Goal: Information Seeking & Learning: Learn about a topic

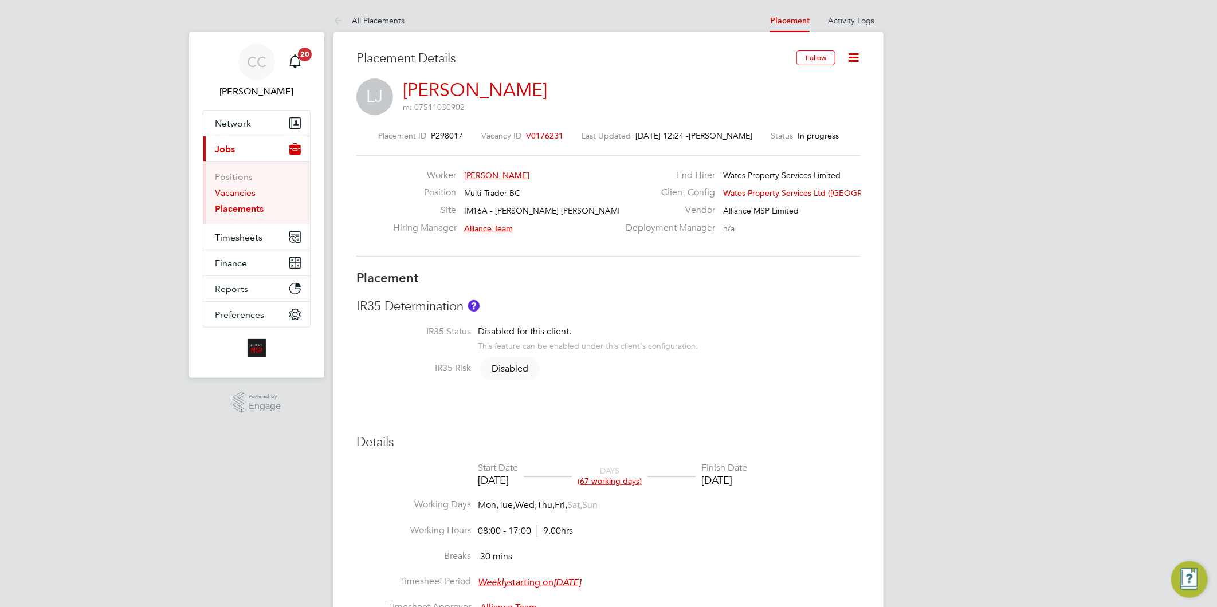
click at [222, 196] on link "Vacancies" at bounding box center [235, 192] width 41 height 11
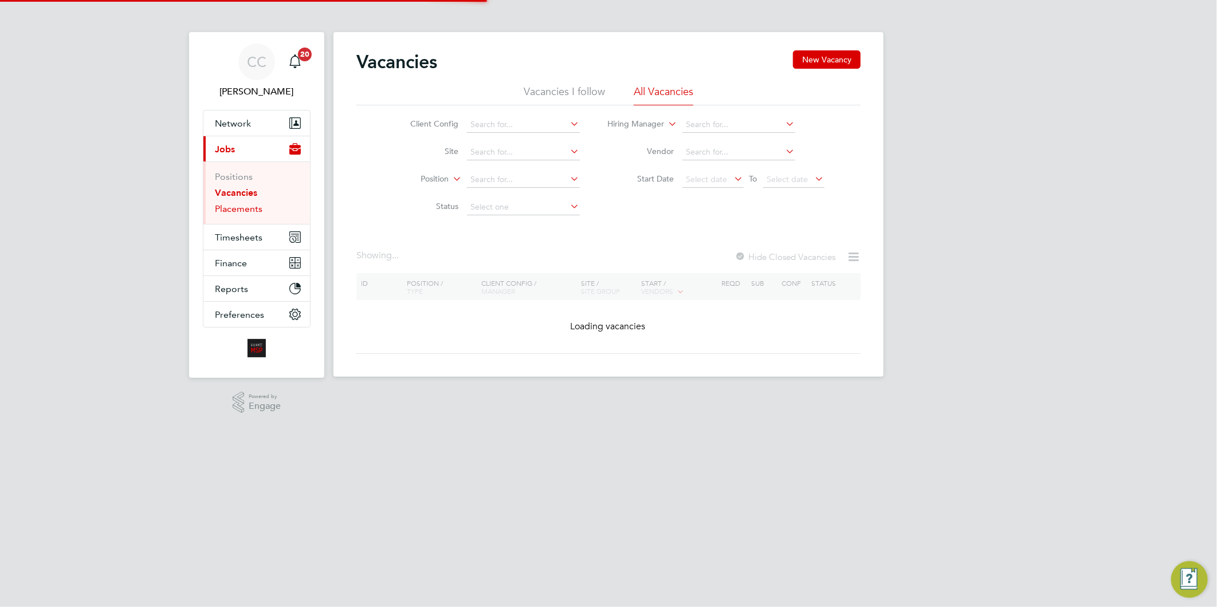
click at [253, 212] on link "Placements" at bounding box center [239, 208] width 48 height 11
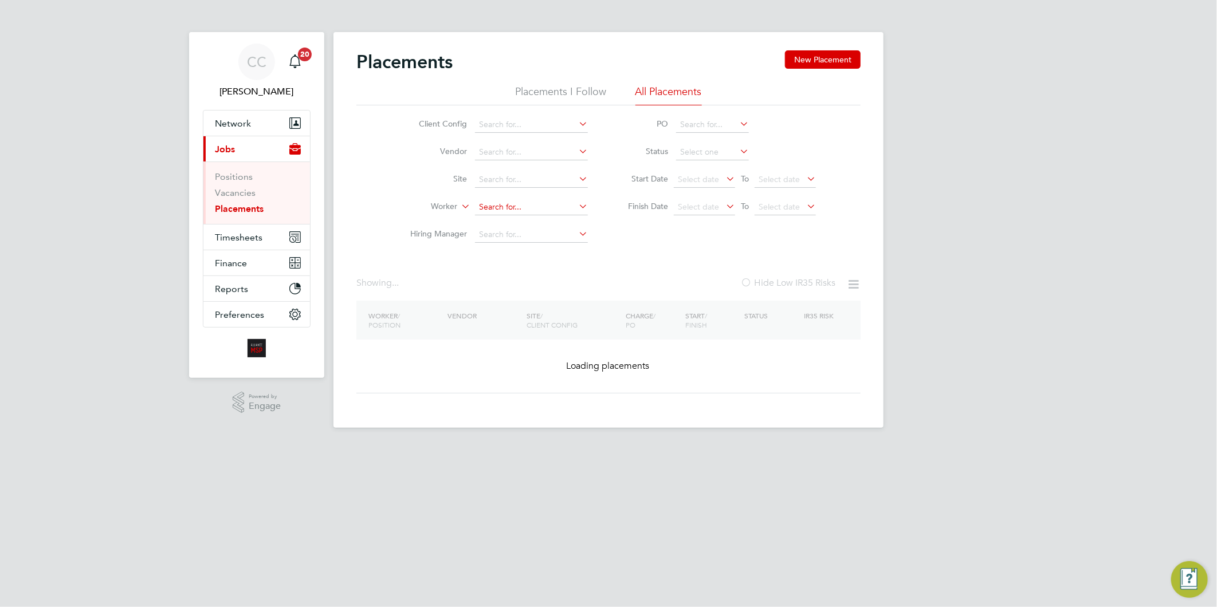
click at [511, 207] on input at bounding box center [531, 207] width 113 height 16
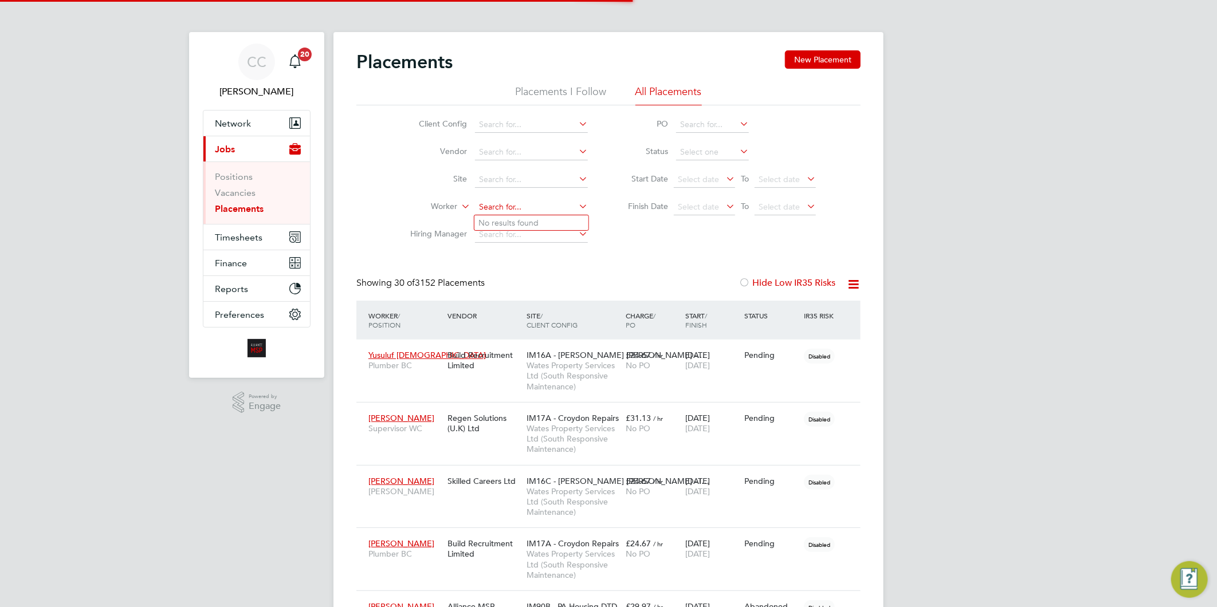
scroll to position [5, 6]
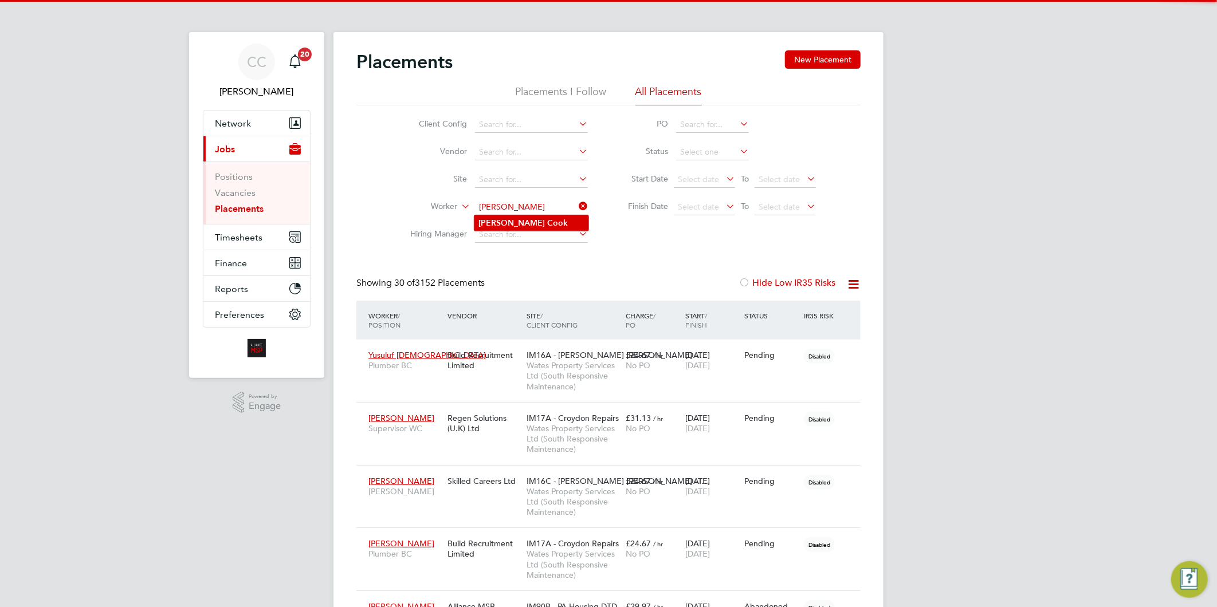
click at [548, 218] on b "Cook" at bounding box center [558, 223] width 21 height 10
type input "Nathan Cook"
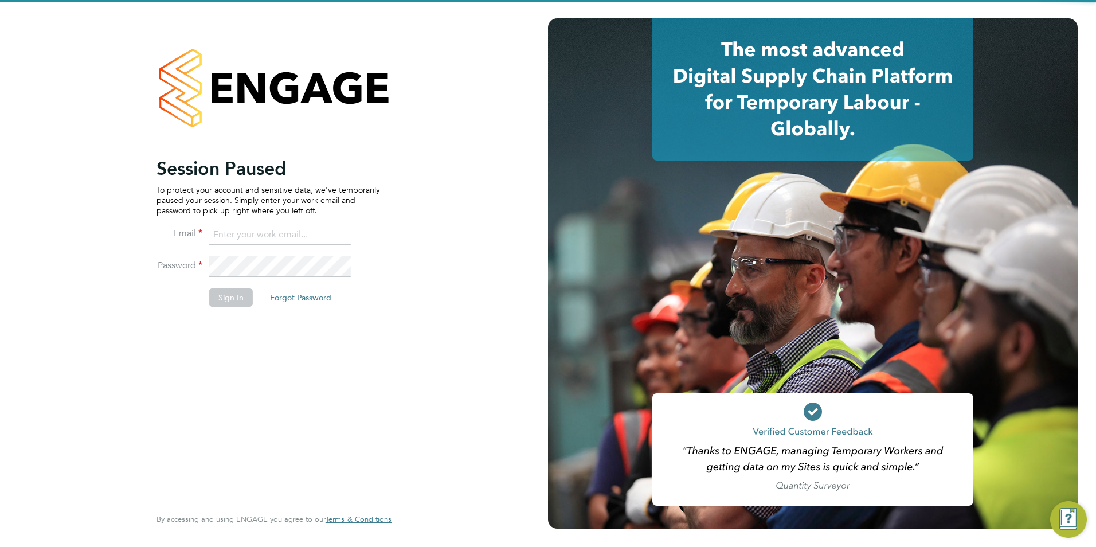
type input "wates@alliance-msp.co.uk"
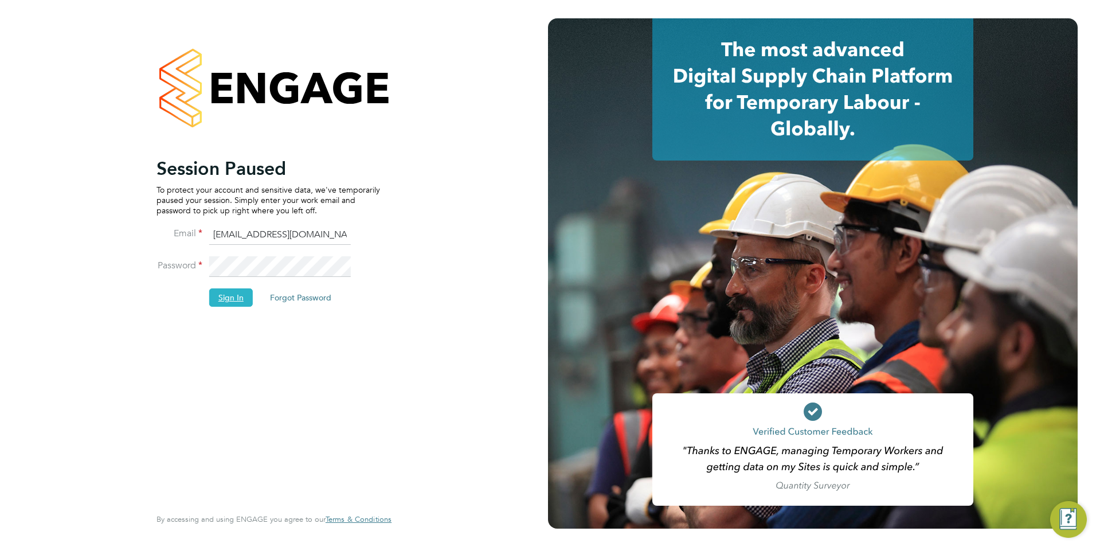
click at [217, 296] on button "Sign In" at bounding box center [231, 297] width 44 height 18
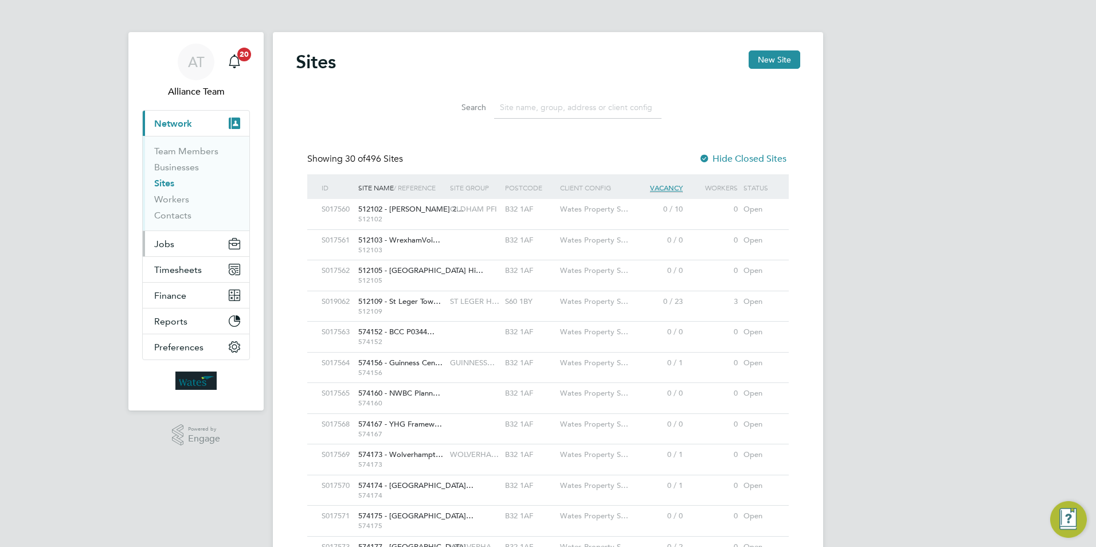
click at [163, 248] on span "Jobs" at bounding box center [164, 243] width 20 height 11
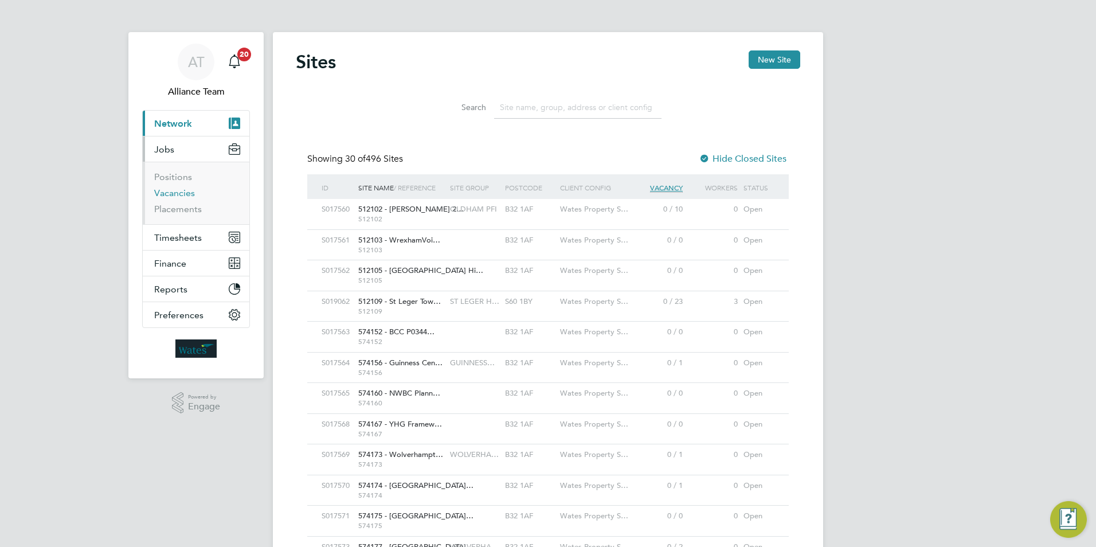
click at [179, 194] on link "Vacancies" at bounding box center [174, 192] width 41 height 11
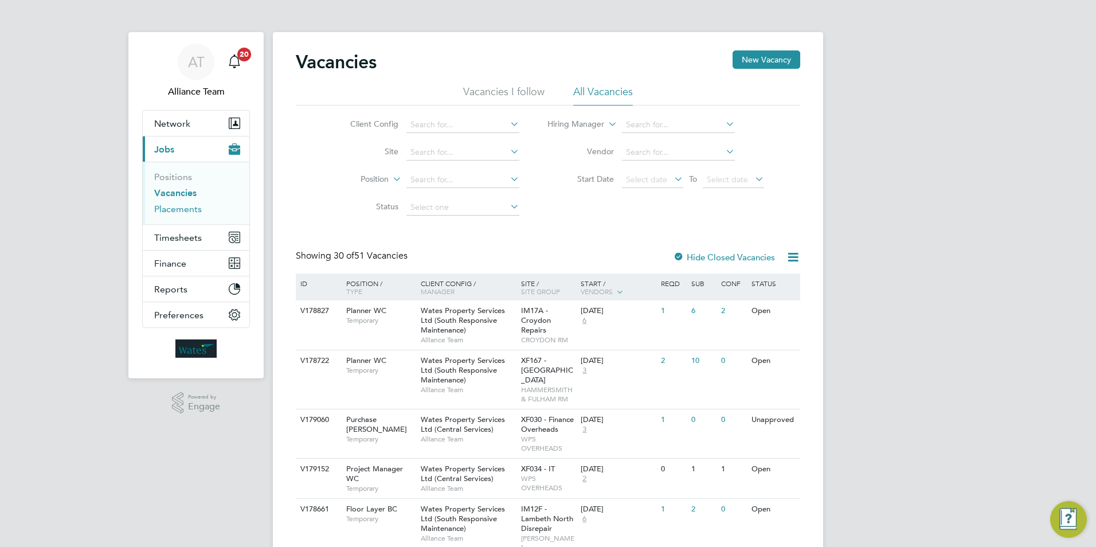
click at [174, 210] on link "Placements" at bounding box center [178, 208] width 48 height 11
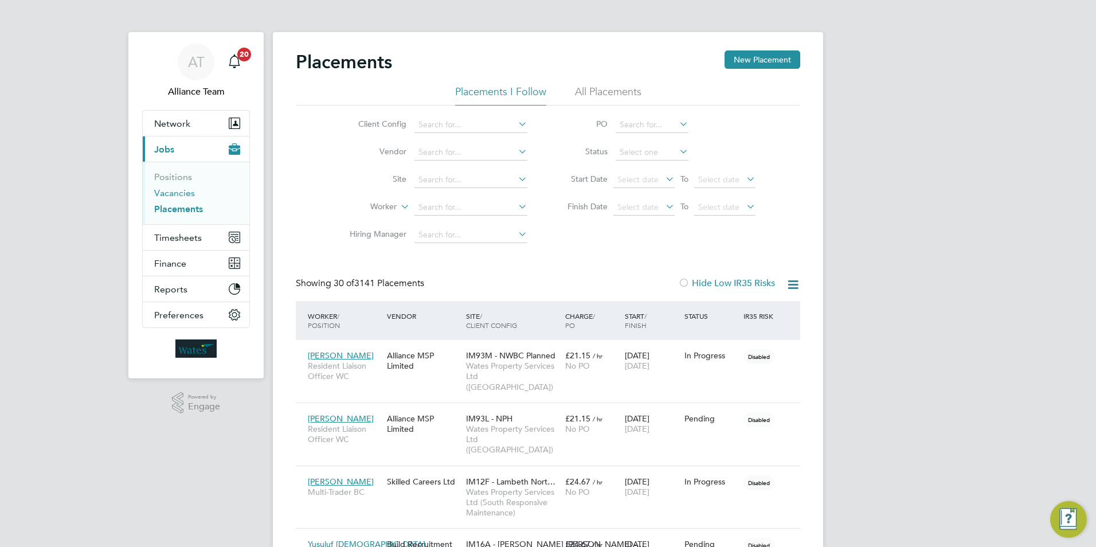
click at [174, 191] on link "Vacancies" at bounding box center [174, 192] width 41 height 11
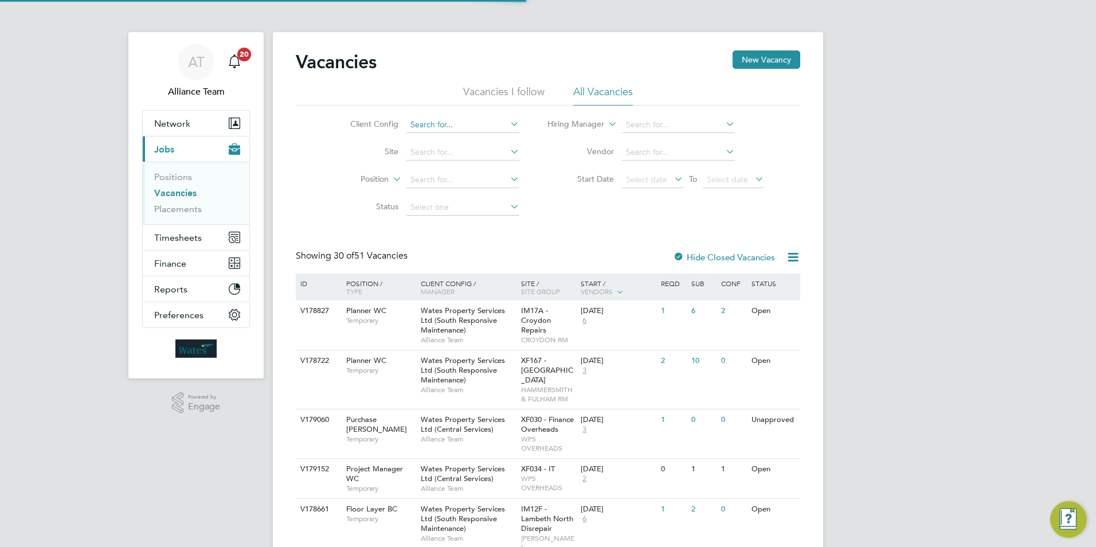
click at [469, 126] on input at bounding box center [462, 125] width 113 height 16
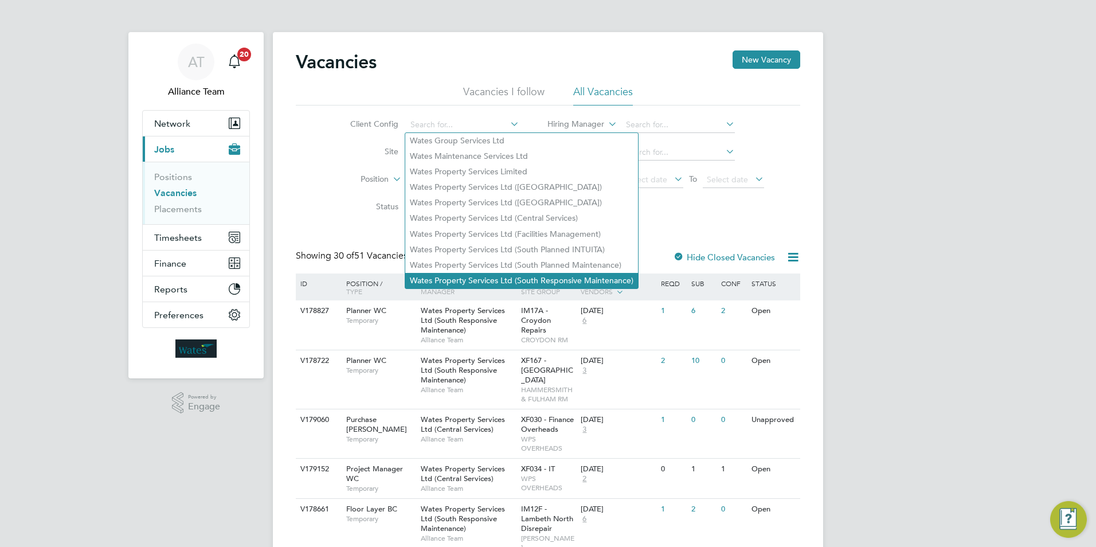
click at [579, 273] on li "Wates Property Services Ltd (South Responsive Maintenance)" at bounding box center [521, 280] width 233 height 15
type input "Wates Property Services Ltd (South Responsive Maintenance)"
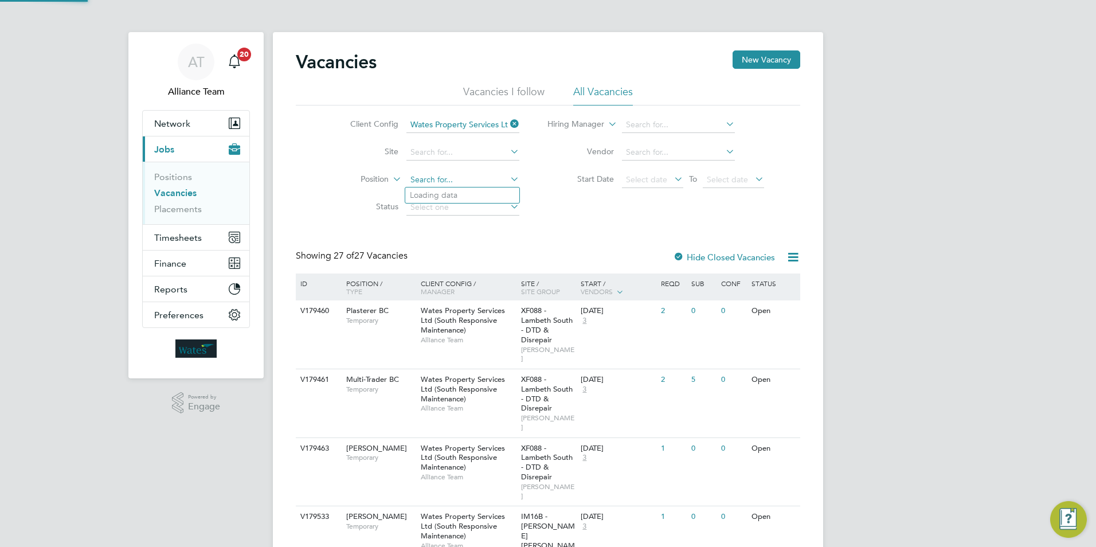
click at [464, 179] on input at bounding box center [462, 180] width 113 height 16
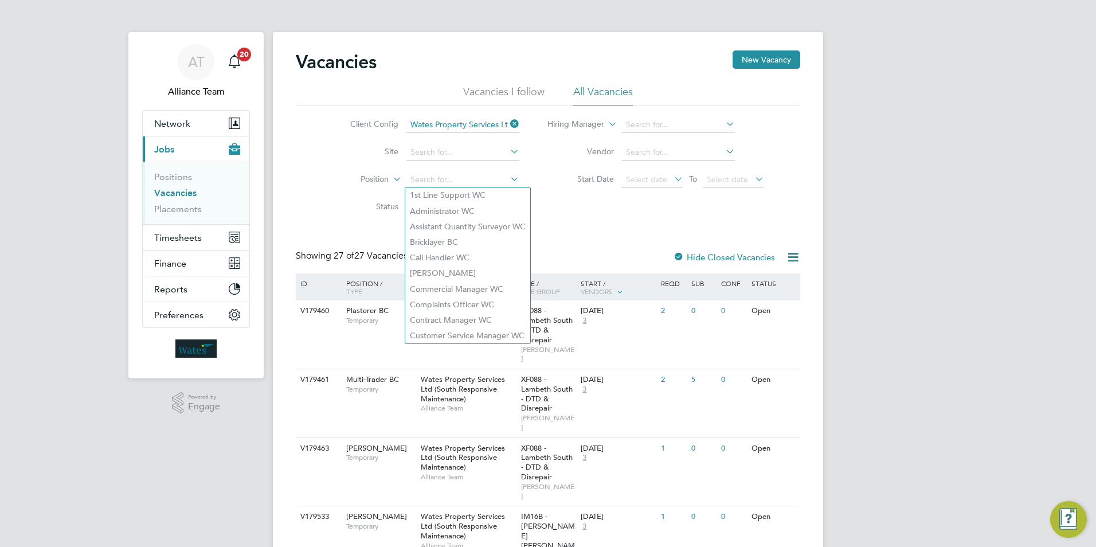
click at [336, 156] on label "Site" at bounding box center [365, 151] width 66 height 10
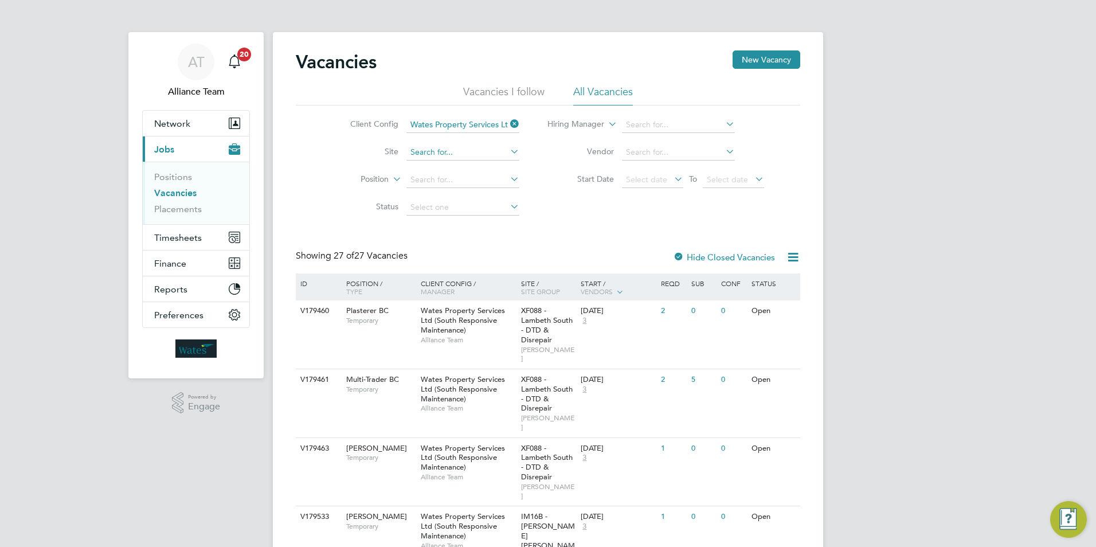
click at [442, 144] on input at bounding box center [462, 152] width 113 height 16
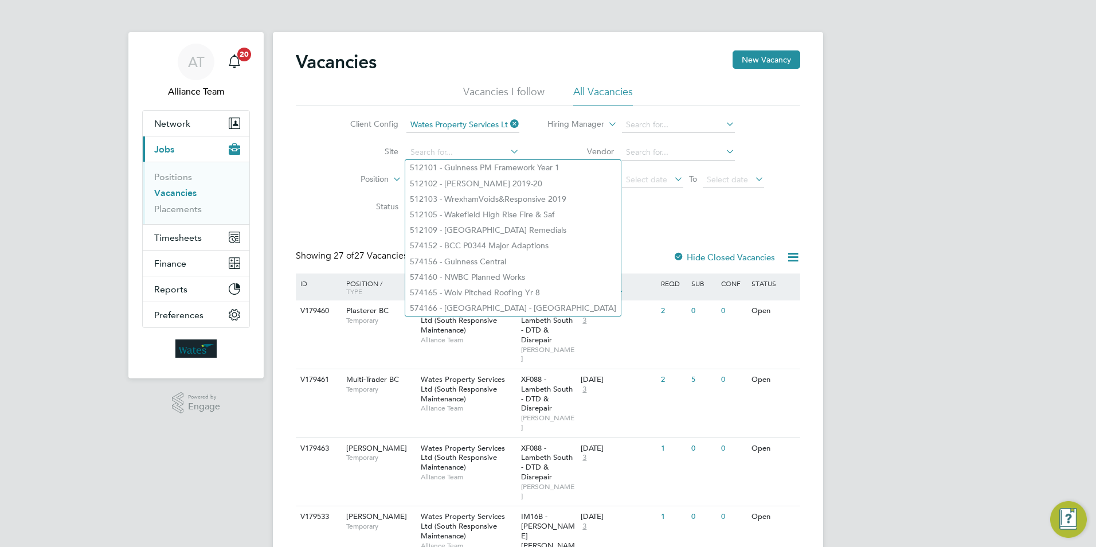
click at [318, 190] on li "Position" at bounding box center [425, 180] width 215 height 28
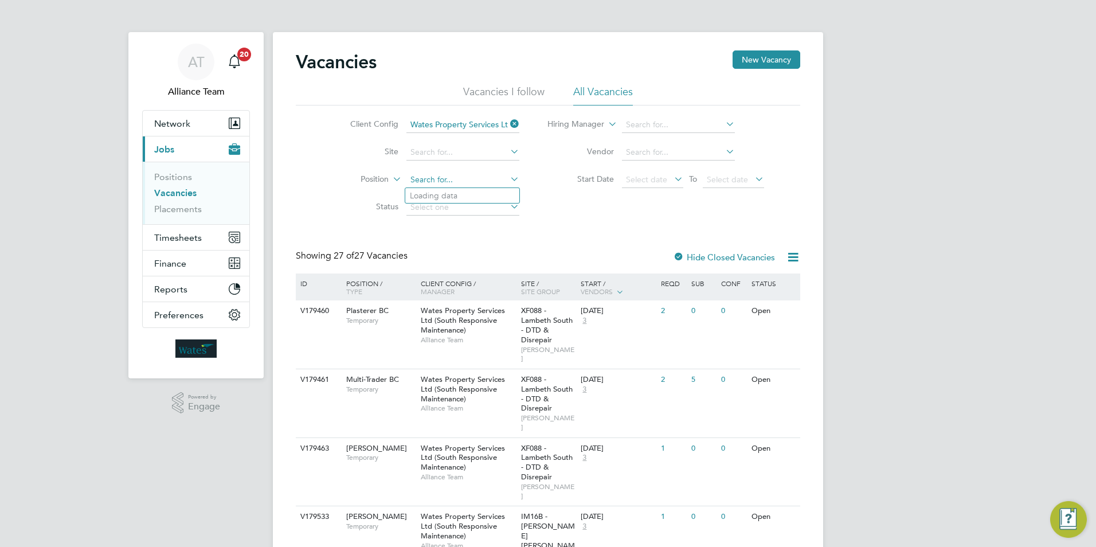
click at [481, 174] on input at bounding box center [462, 180] width 113 height 16
click at [477, 207] on li "Planner WC" at bounding box center [476, 210] width 143 height 15
type input "Planner WC"
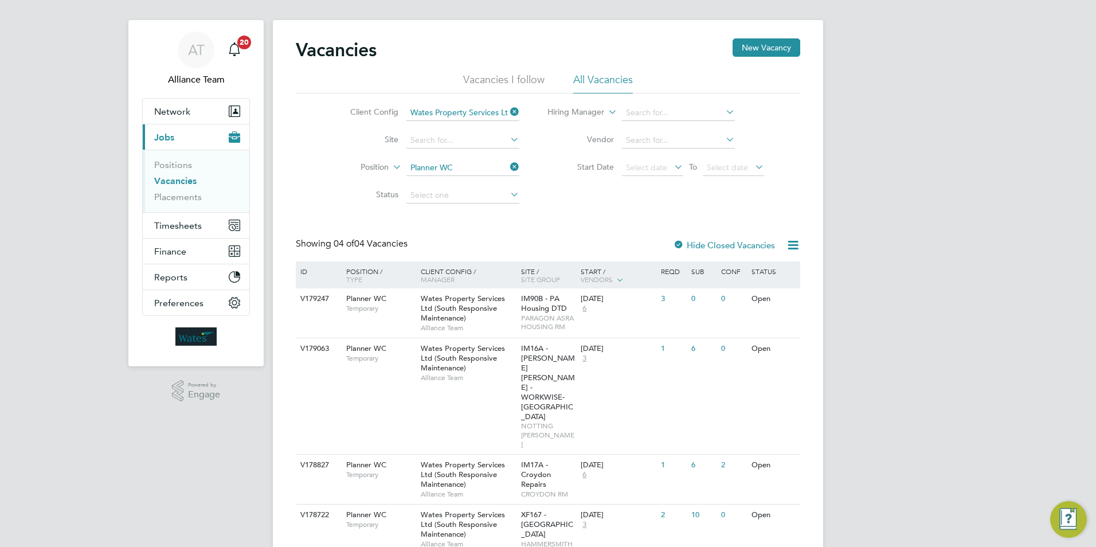
scroll to position [22, 0]
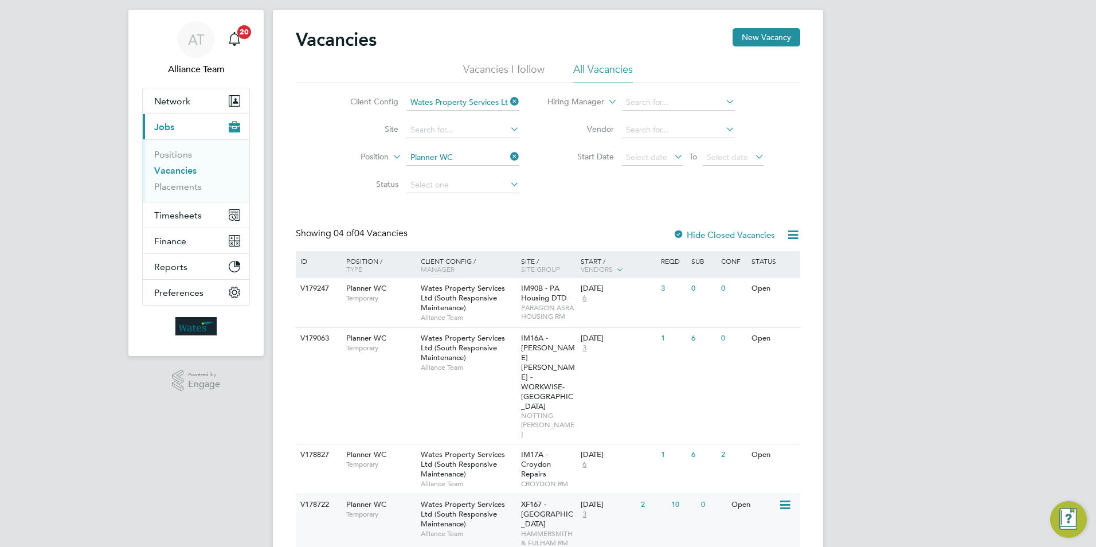
click at [445, 499] on span "Wates Property Services Ltd (South Responsive Maintenance)" at bounding box center [463, 513] width 84 height 29
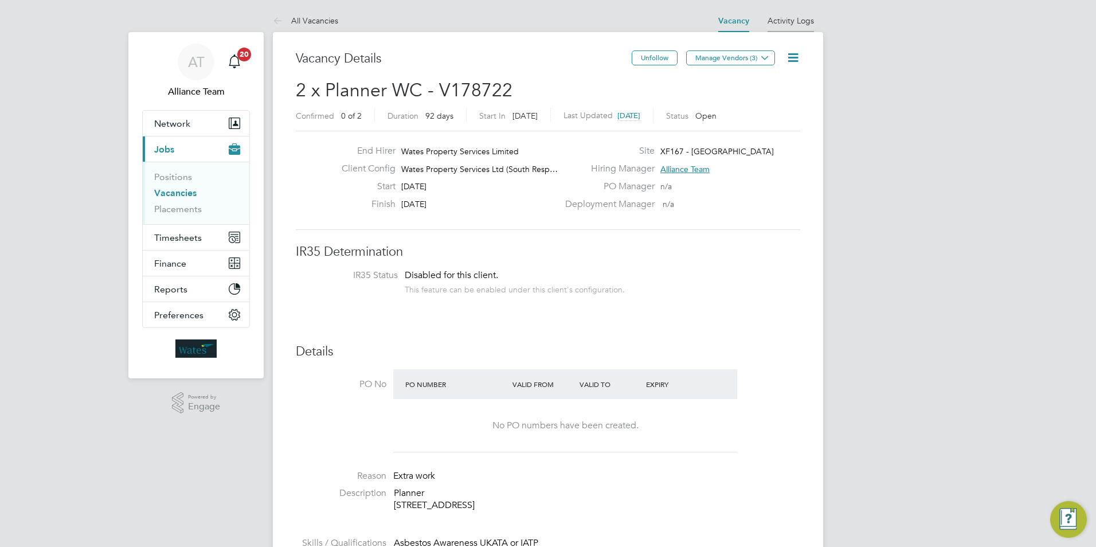
click at [791, 18] on link "Activity Logs" at bounding box center [790, 20] width 46 height 10
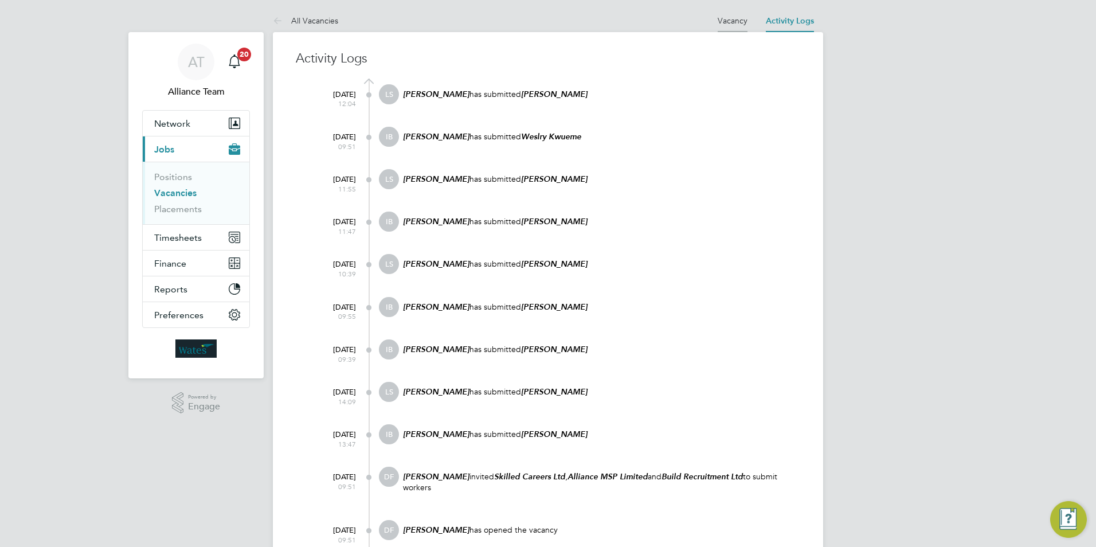
click at [739, 21] on link "Vacancy" at bounding box center [733, 20] width 30 height 10
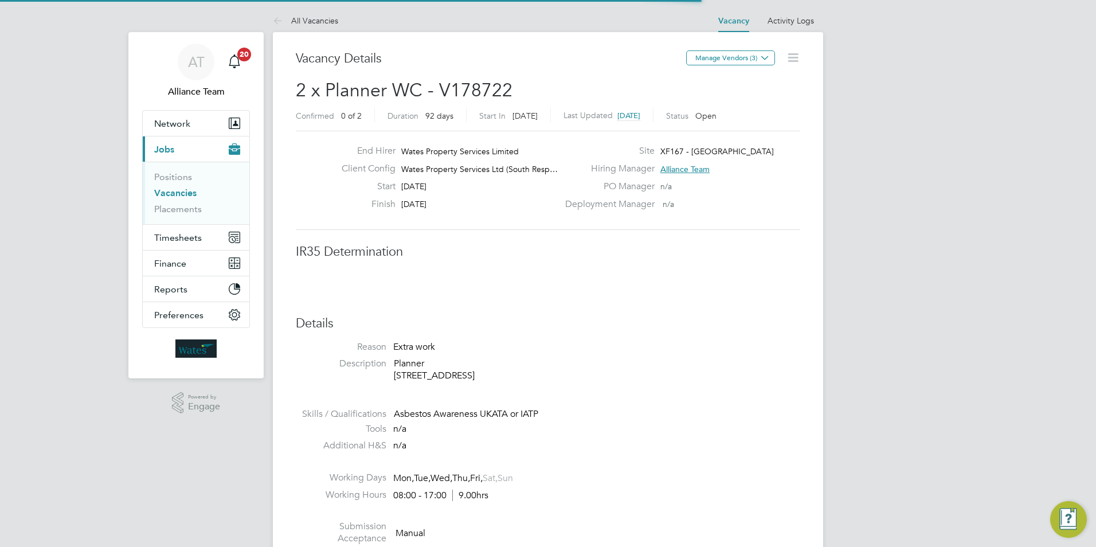
scroll to position [20, 179]
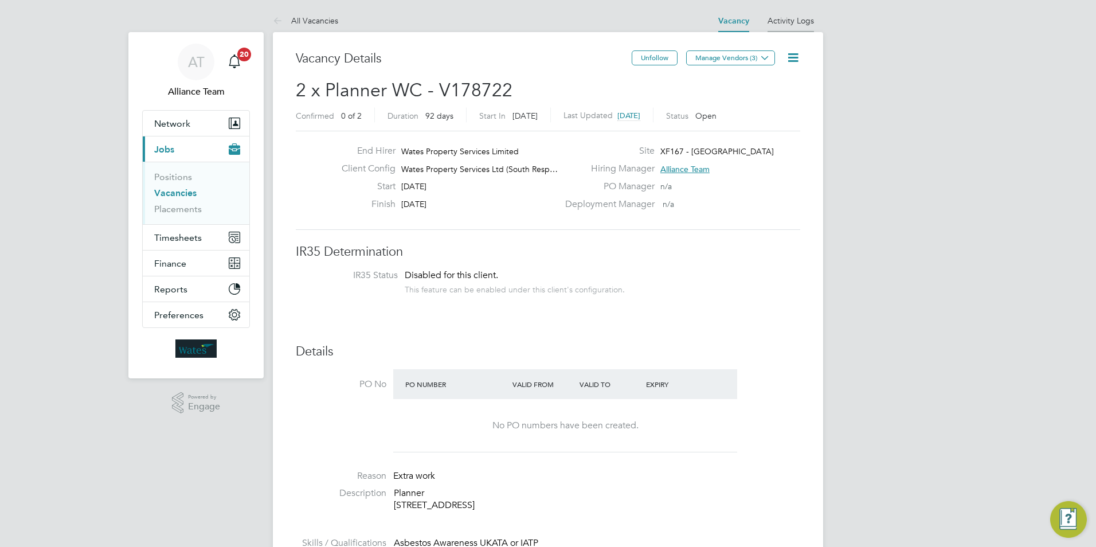
click at [787, 21] on link "Activity Logs" at bounding box center [790, 20] width 46 height 10
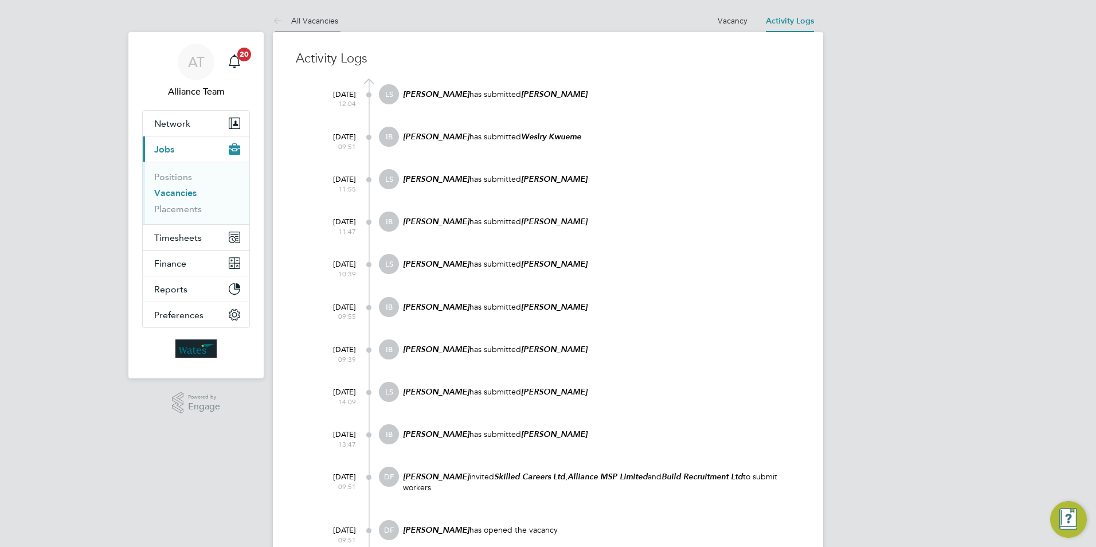
click at [316, 19] on link "All Vacancies" at bounding box center [305, 20] width 65 height 10
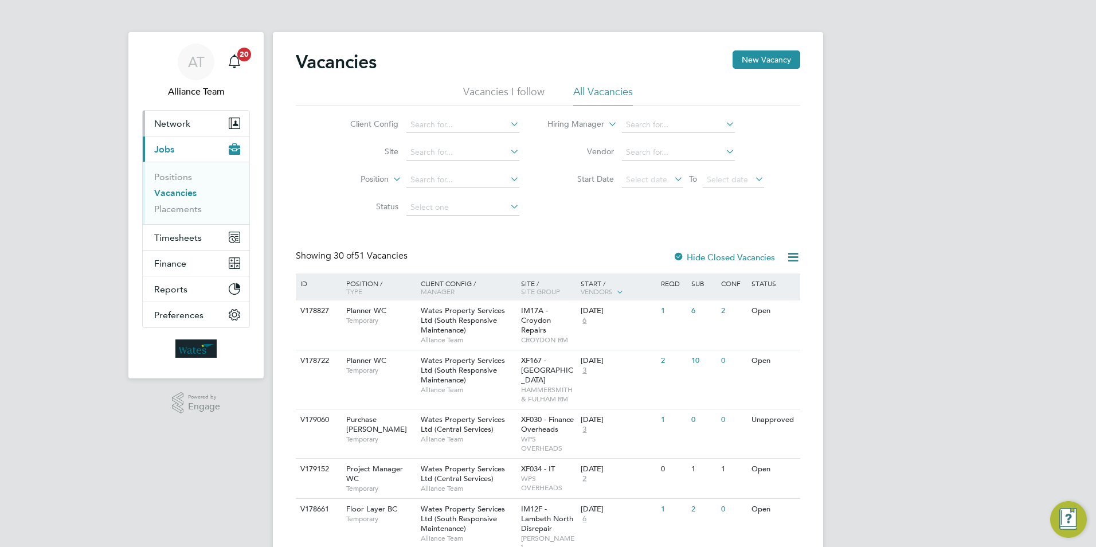
click at [171, 124] on span "Network" at bounding box center [172, 123] width 36 height 11
click at [169, 122] on span "Network" at bounding box center [172, 123] width 36 height 11
click at [175, 121] on span "Network" at bounding box center [172, 123] width 36 height 11
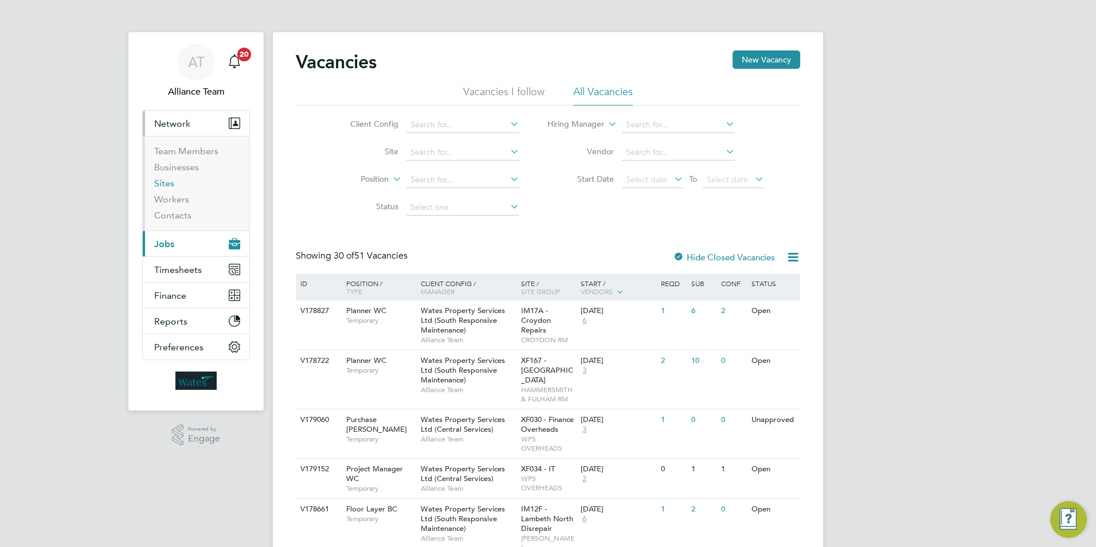
click at [166, 180] on link "Sites" at bounding box center [164, 183] width 20 height 11
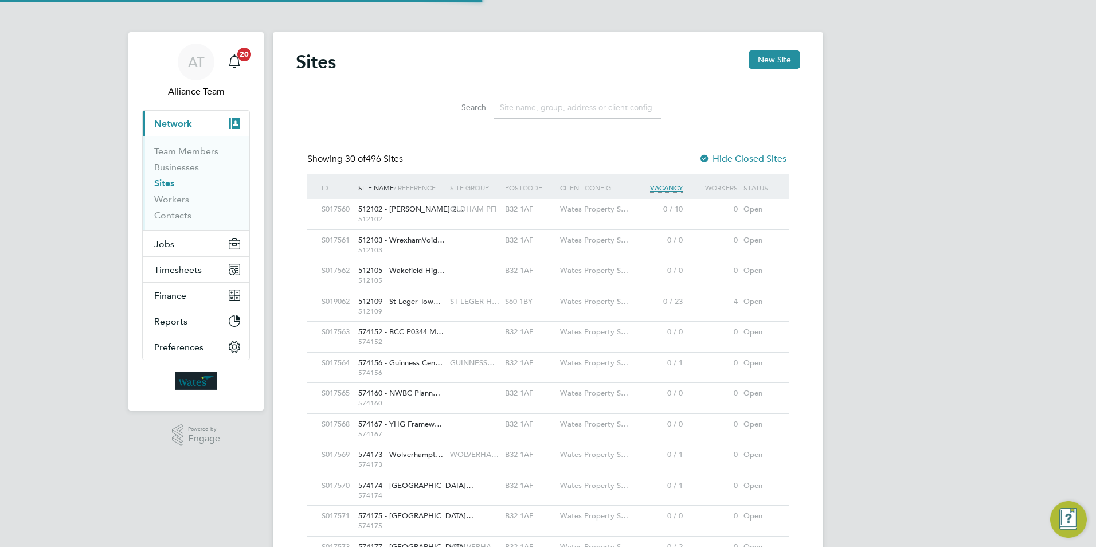
click at [538, 104] on input at bounding box center [577, 107] width 167 height 22
click at [543, 108] on input at bounding box center [577, 107] width 167 height 22
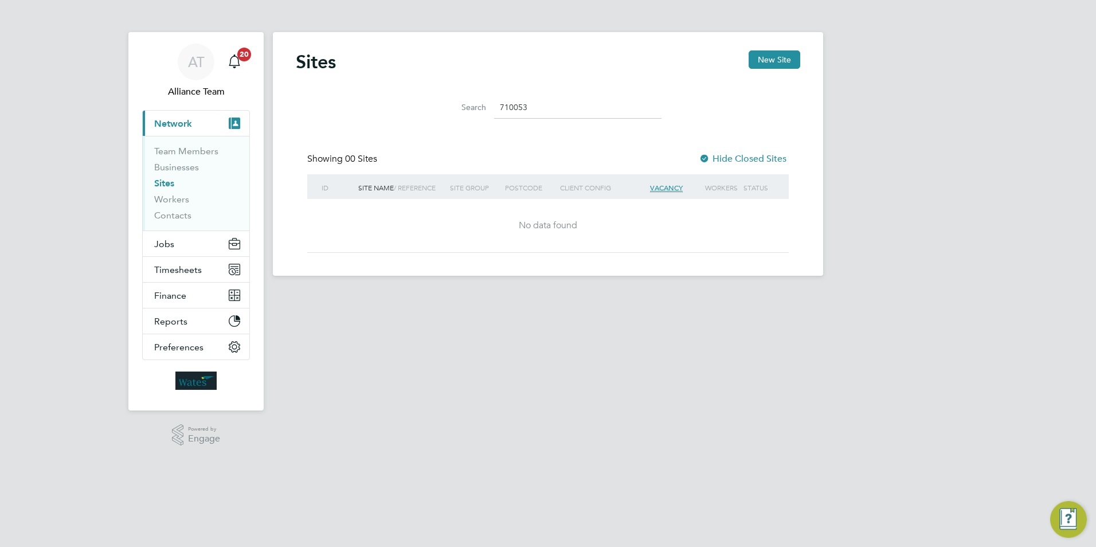
click at [516, 105] on input "710053" at bounding box center [577, 107] width 167 height 22
click at [564, 101] on input "71053" at bounding box center [577, 107] width 167 height 22
type input "71053"
click at [177, 197] on link "Workers" at bounding box center [171, 199] width 35 height 11
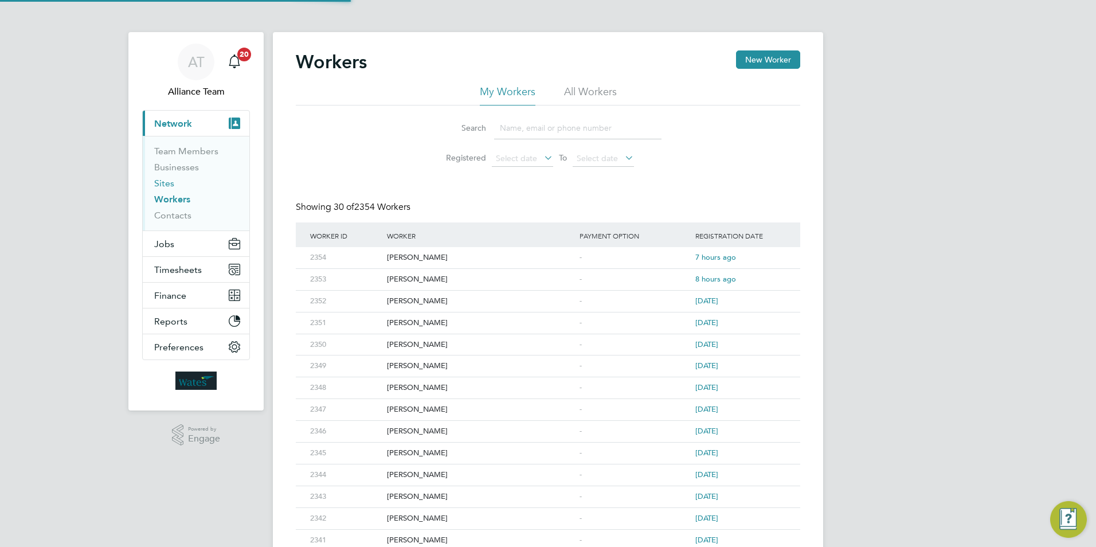
click at [168, 182] on link "Sites" at bounding box center [164, 183] width 20 height 11
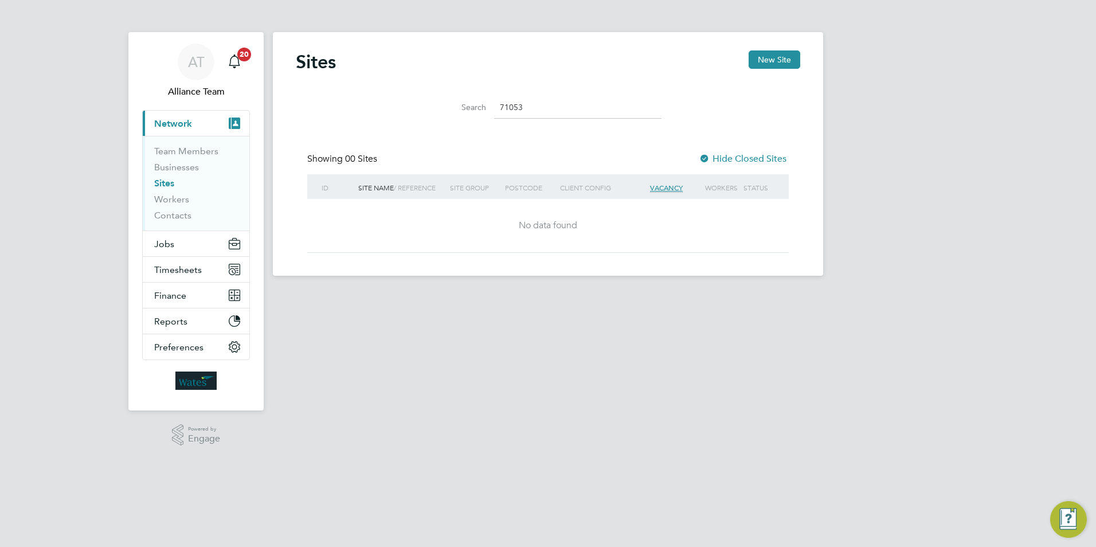
click at [534, 107] on input "71053" at bounding box center [577, 107] width 167 height 22
click at [706, 155] on div at bounding box center [704, 159] width 11 height 11
click at [705, 156] on div at bounding box center [704, 159] width 11 height 11
click at [530, 106] on input "71053" at bounding box center [577, 107] width 167 height 22
type input "7"
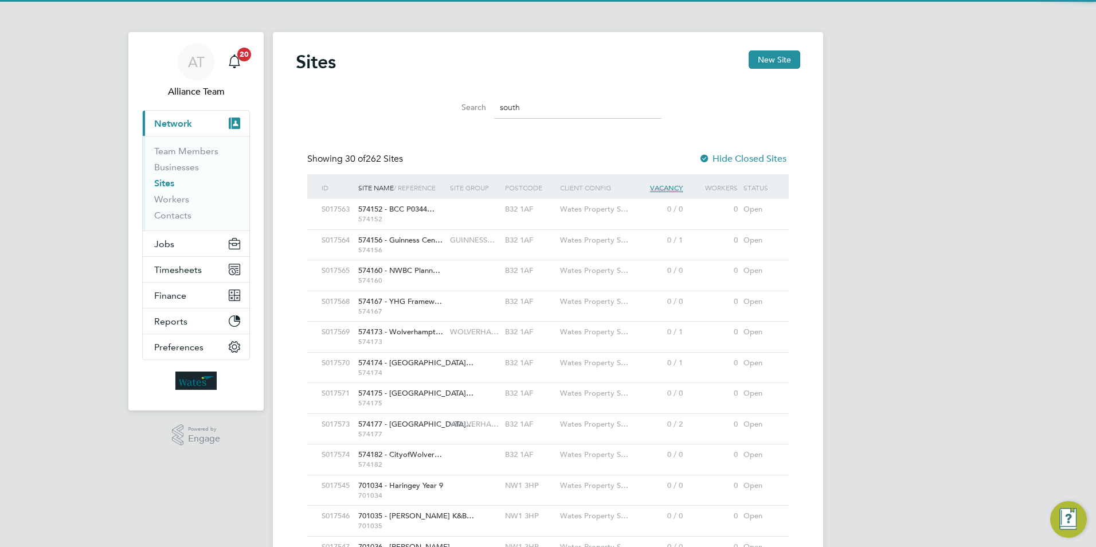
scroll to position [22, 56]
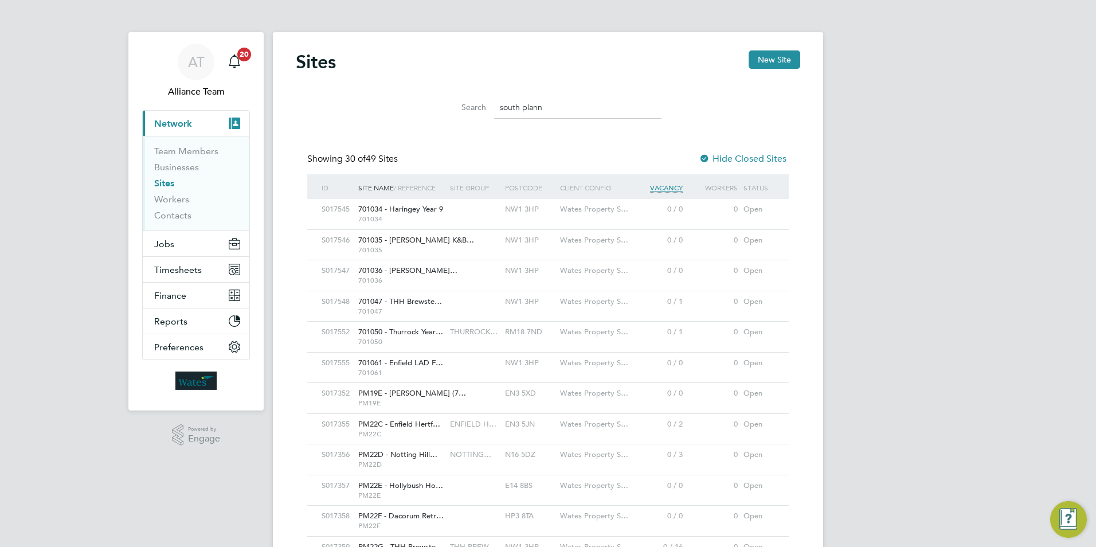
click at [559, 107] on input "south plann" at bounding box center [577, 107] width 167 height 22
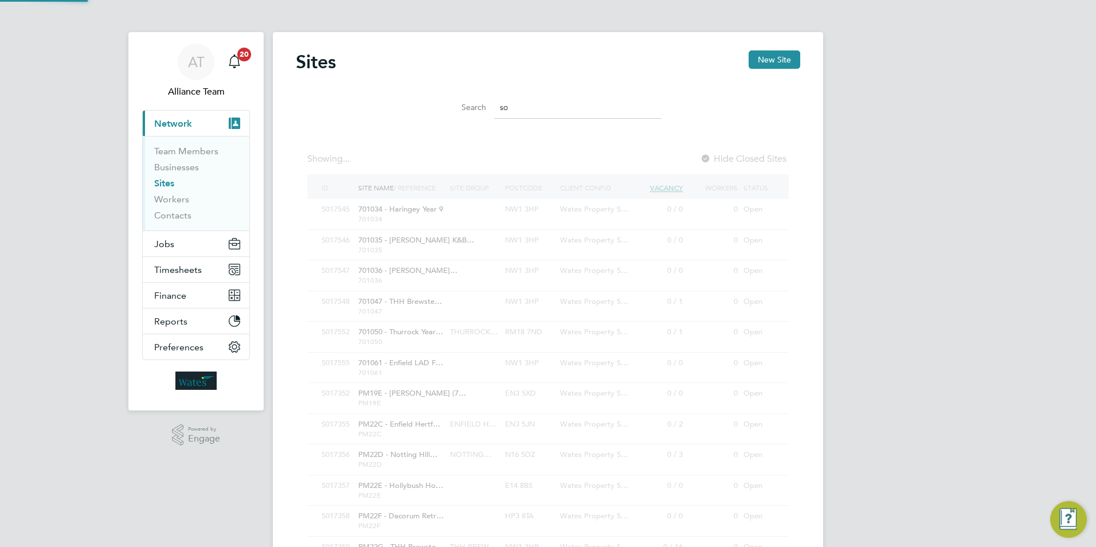
type input "s"
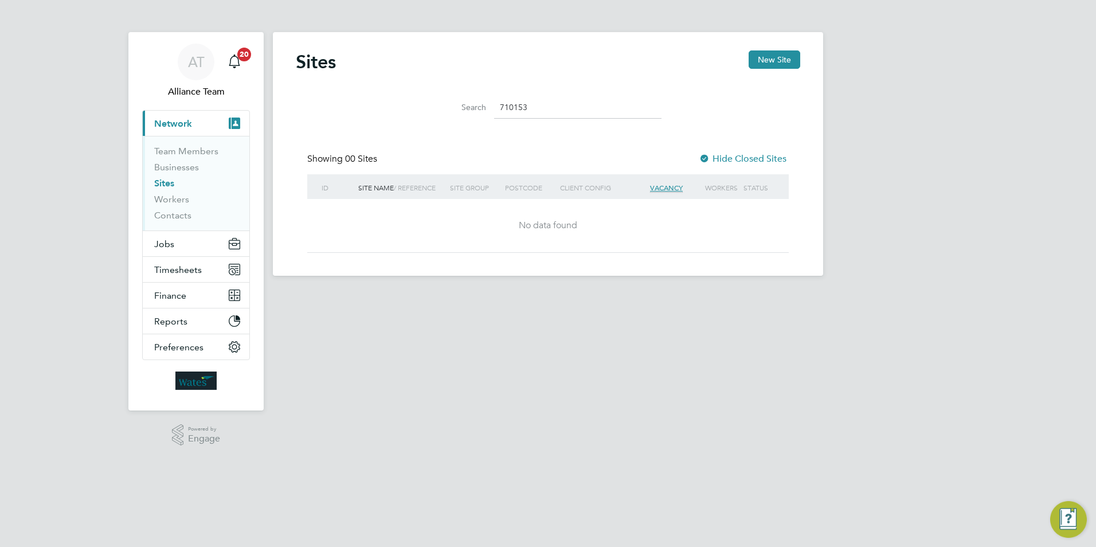
click at [705, 160] on div at bounding box center [704, 159] width 11 height 11
click at [546, 108] on input "710153" at bounding box center [577, 107] width 167 height 22
type input "7"
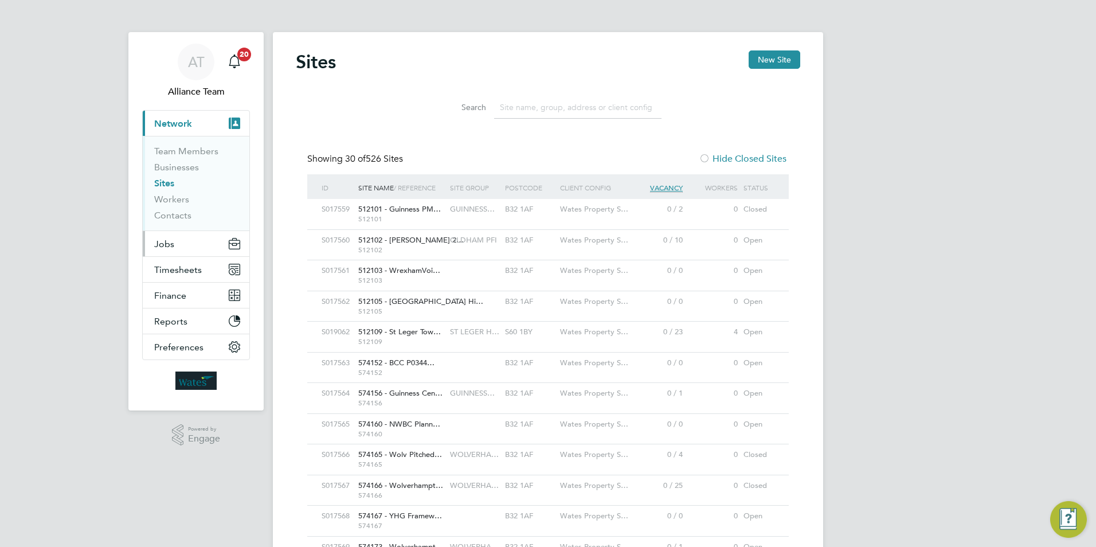
click at [164, 244] on span "Jobs" at bounding box center [164, 243] width 20 height 11
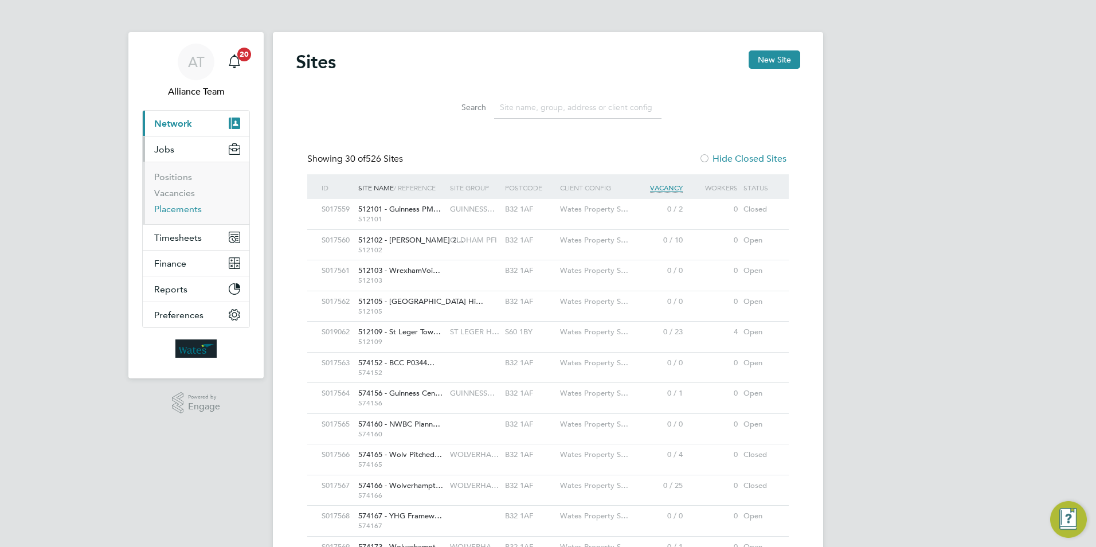
click at [183, 209] on link "Placements" at bounding box center [178, 208] width 48 height 11
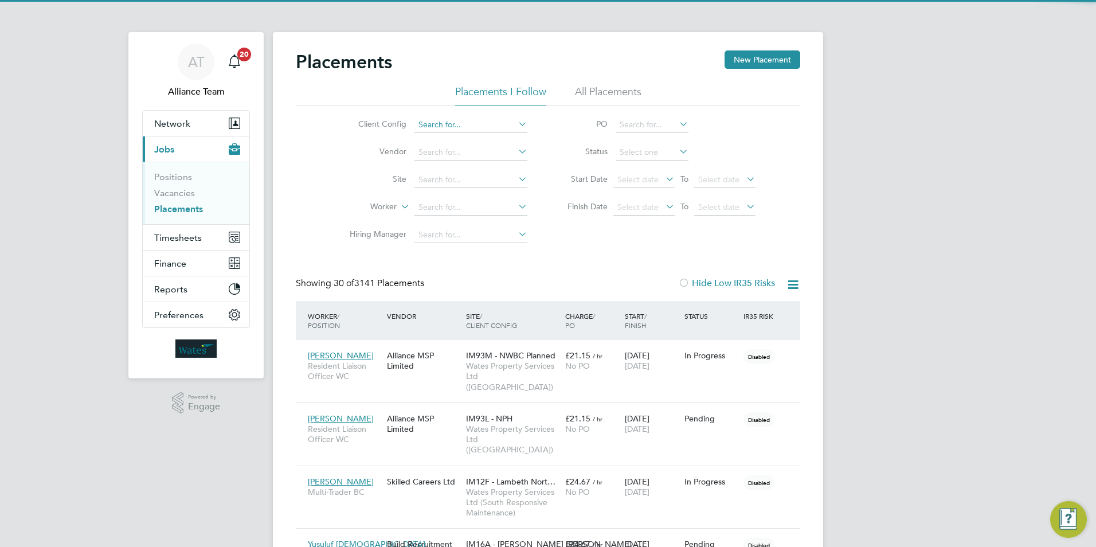
click at [448, 117] on input at bounding box center [470, 125] width 113 height 16
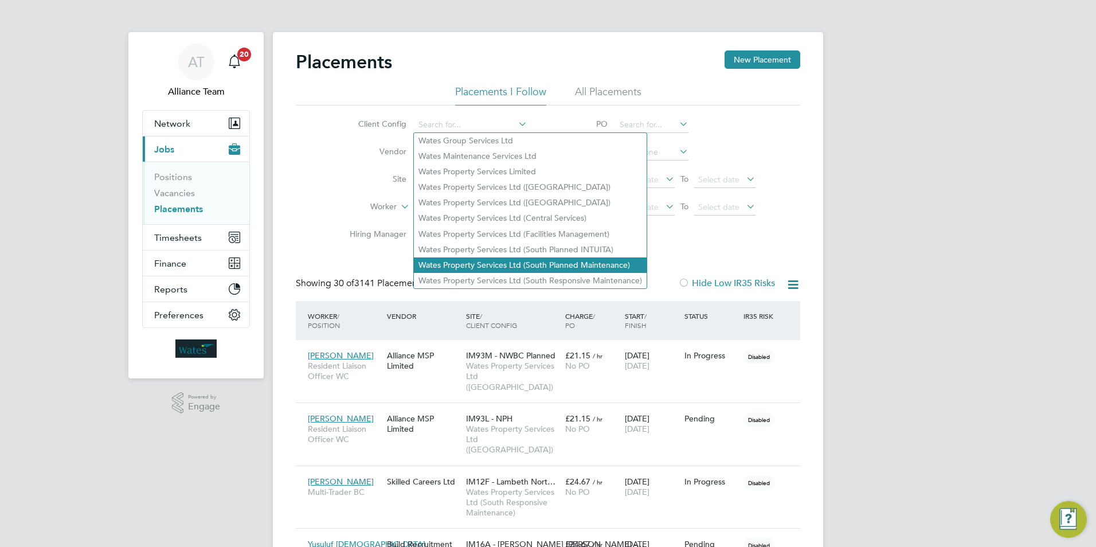
click at [531, 257] on li "Wates Property Services Ltd (South Planned Maintenance)" at bounding box center [530, 264] width 233 height 15
type input "Wates Property Services Ltd (South Planned Maintenance)"
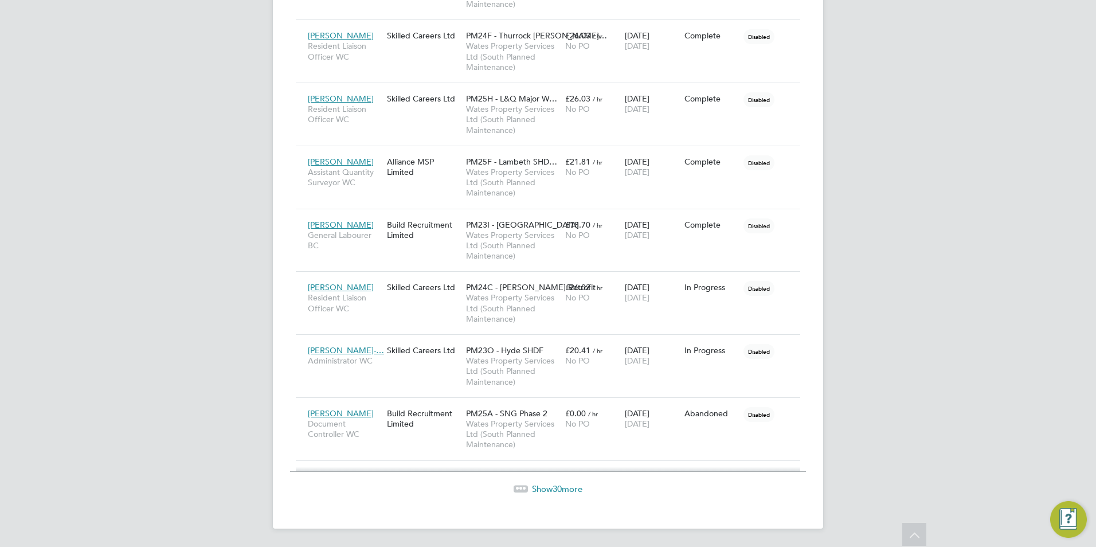
click at [544, 492] on span "Show 30 more" at bounding box center [557, 488] width 50 height 11
